Goal: Check status

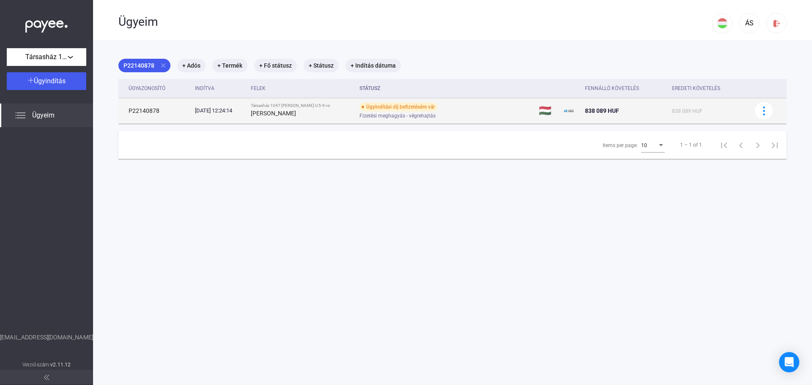
click at [393, 109] on div "Ügyindítási díj befizetésére vár" at bounding box center [398, 107] width 78 height 8
